Goal: Task Accomplishment & Management: Complete application form

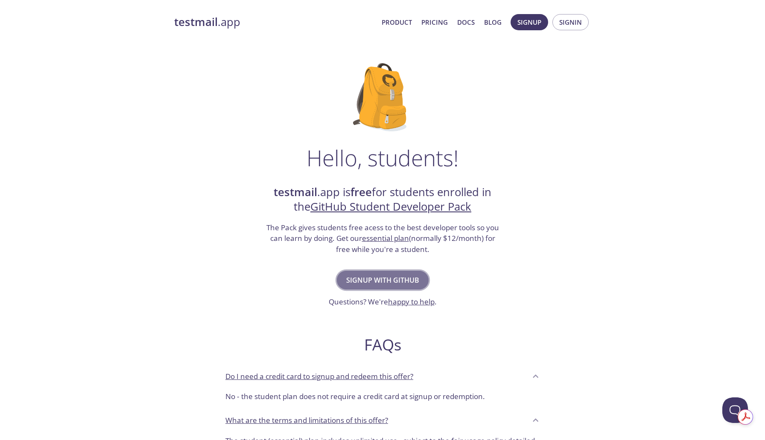
click at [384, 280] on span "Signup with GitHub" at bounding box center [382, 280] width 73 height 12
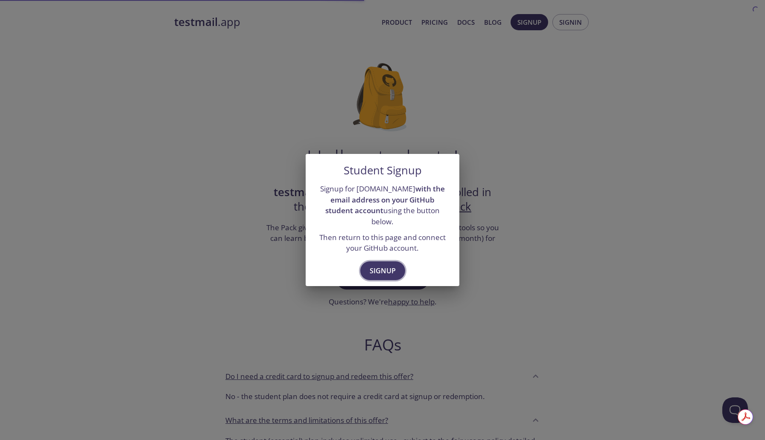
click at [385, 265] on span "Signup" at bounding box center [383, 271] width 26 height 12
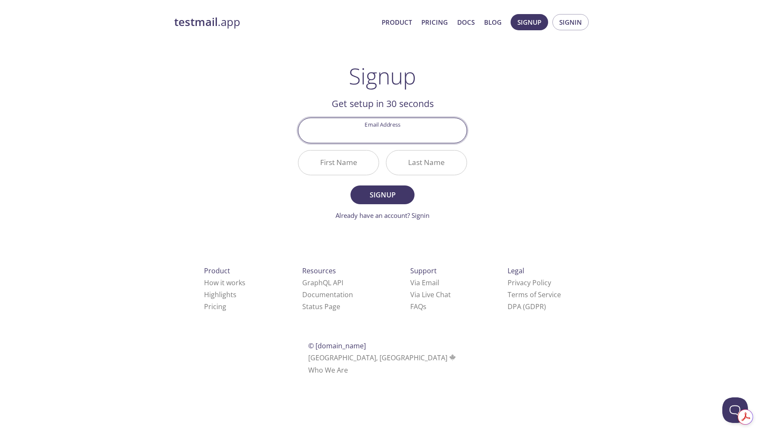
click at [387, 133] on input "Email Address" at bounding box center [382, 130] width 168 height 24
type input "[EMAIL_ADDRESS][DOMAIN_NAME]"
click at [344, 156] on input "First Name" at bounding box center [338, 163] width 80 height 24
type input "[PERSON_NAME]"
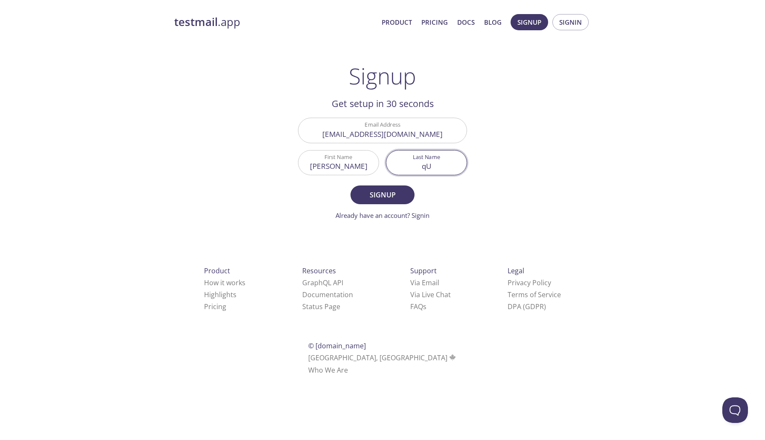
type input "q"
type input "Quistial"
click at [389, 198] on span "Signup" at bounding box center [382, 195] width 45 height 12
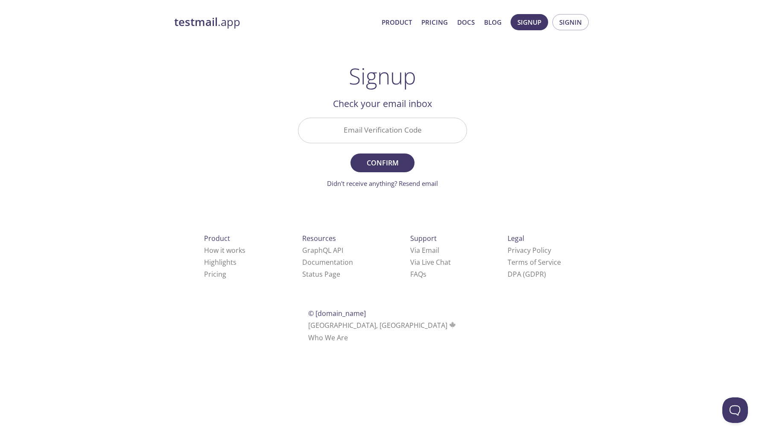
click at [384, 135] on input "Email Verification Code" at bounding box center [382, 130] width 168 height 24
paste input "YTD1R87"
type input "YTD1R87"
click at [384, 164] on span "Confirm" at bounding box center [382, 163] width 45 height 12
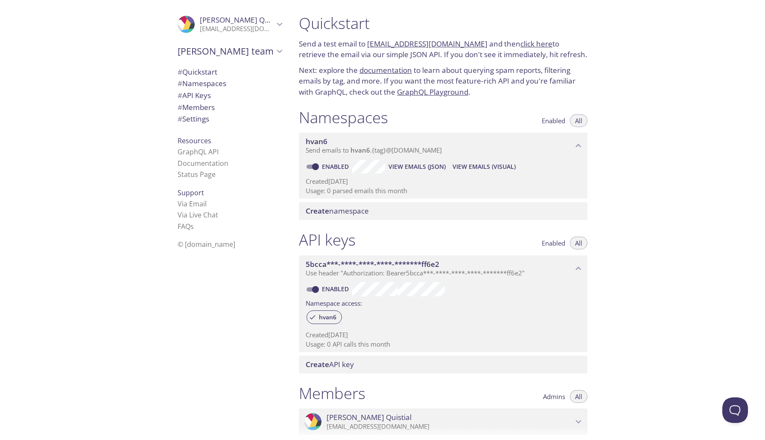
click at [393, 69] on link "documentation" at bounding box center [385, 70] width 52 height 10
